Goal: Transaction & Acquisition: Purchase product/service

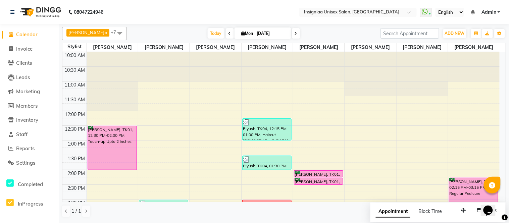
scroll to position [206, 0]
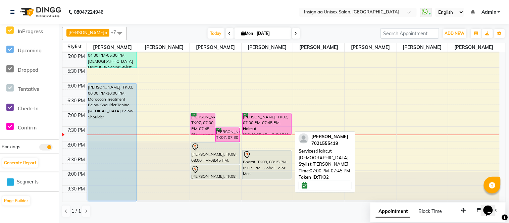
click at [270, 120] on div "[PERSON_NAME], TK02, 07:00 PM-07:45 PM, Haircut [DEMOGRAPHIC_DATA]" at bounding box center [267, 123] width 49 height 21
select select "6"
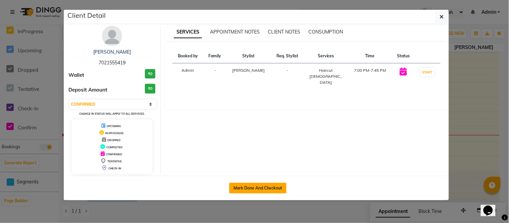
click at [266, 187] on button "Mark Done And Checkout" at bounding box center [257, 188] width 57 height 11
select select "6999"
select select "service"
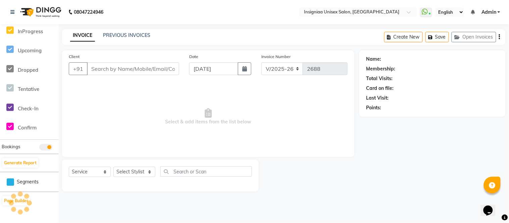
type input "7021555419"
select select "58134"
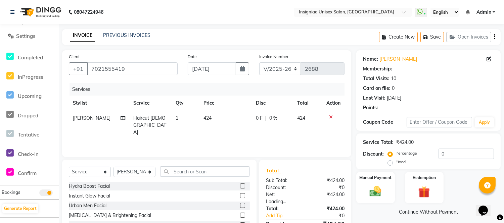
scroll to position [127, 0]
drag, startPoint x: 481, startPoint y: 151, endPoint x: 384, endPoint y: 175, distance: 99.6
click at [384, 175] on div "Name: [PERSON_NAME] Membership: No Active Membership Total Visits: 10 Card on f…" at bounding box center [430, 154] width 149 height 209
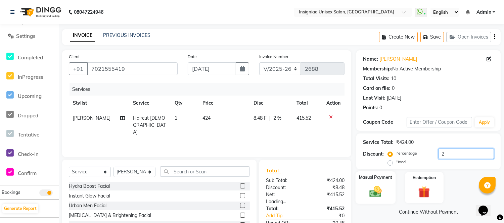
type input "20"
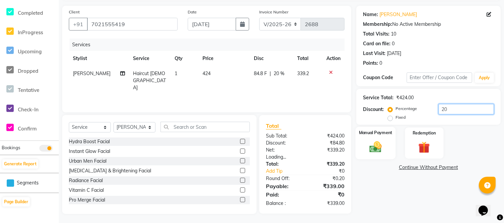
scroll to position [45, 0]
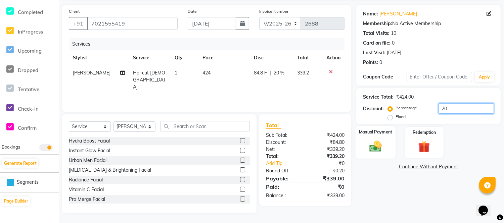
drag, startPoint x: 458, startPoint y: 110, endPoint x: 377, endPoint y: 129, distance: 83.3
click at [377, 129] on div "Name: [PERSON_NAME] Membership: No Active Membership Total Visits: 10 Card on f…" at bounding box center [430, 109] width 149 height 209
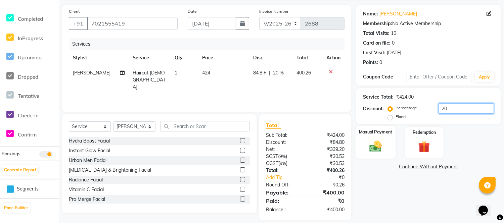
type input "20"
click at [377, 157] on div "Manual Payment" at bounding box center [375, 142] width 40 height 33
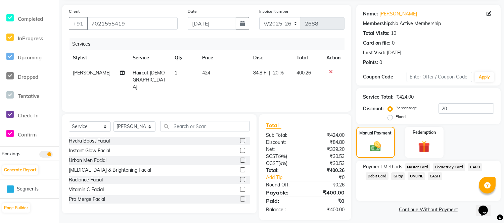
click at [394, 178] on span "GPay" at bounding box center [398, 177] width 14 height 8
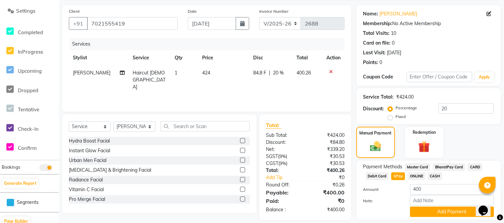
scroll to position [107, 0]
click at [454, 213] on button "Add Payment" at bounding box center [452, 212] width 84 height 10
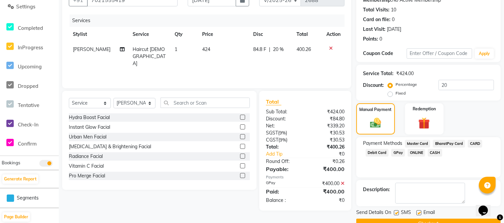
scroll to position [85, 0]
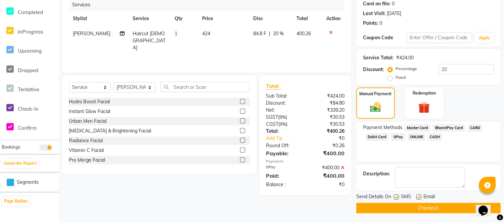
drag, startPoint x: 420, startPoint y: 198, endPoint x: 426, endPoint y: 208, distance: 11.4
click at [420, 200] on div at bounding box center [418, 198] width 4 height 7
click at [417, 197] on label at bounding box center [418, 197] width 5 height 5
click at [417, 197] on input "checkbox" at bounding box center [418, 197] width 4 height 4
checkbox input "false"
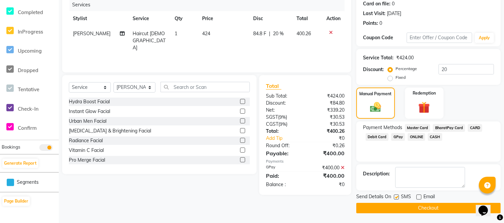
click at [395, 197] on label at bounding box center [396, 197] width 5 height 5
click at [395, 197] on input "checkbox" at bounding box center [396, 197] width 4 height 4
checkbox input "false"
click at [422, 206] on button "Checkout" at bounding box center [428, 208] width 144 height 10
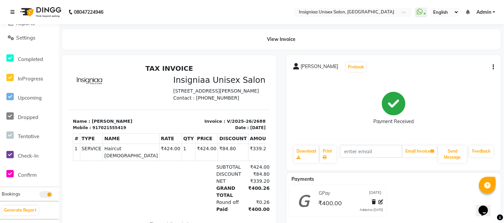
click at [12, 12] on icon at bounding box center [12, 12] width 4 height 5
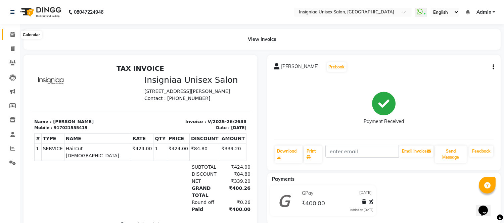
click at [11, 36] on icon at bounding box center [12, 34] width 4 height 5
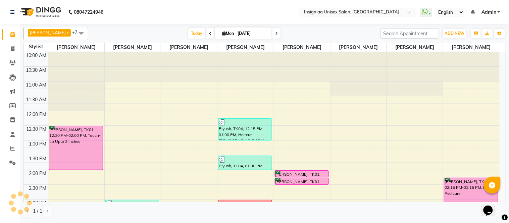
scroll to position [193, 0]
